Goal: Information Seeking & Learning: Learn about a topic

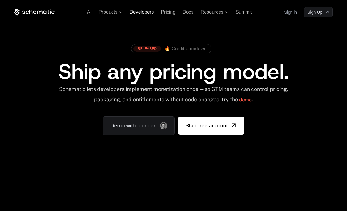
click at [141, 12] on span "Developers" at bounding box center [142, 12] width 24 height 5
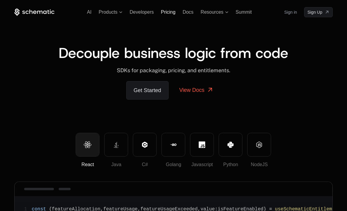
click at [168, 12] on span "Pricing" at bounding box center [168, 12] width 15 height 5
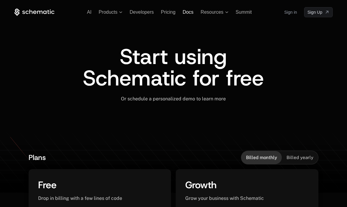
click at [188, 12] on span "Docs" at bounding box center [188, 12] width 11 height 5
